Goal: Browse casually: Explore the website without a specific task or goal

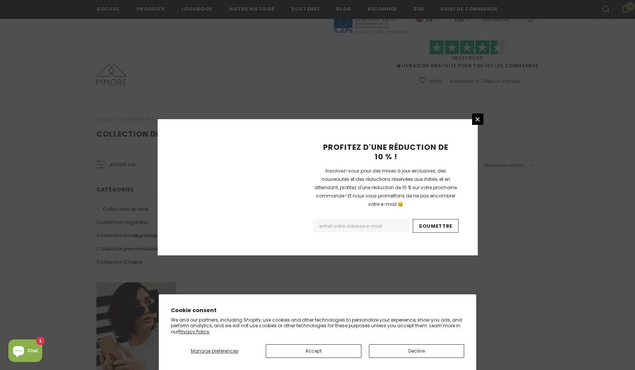
scroll to position [424, 0]
